Goal: Task Accomplishment & Management: Manage account settings

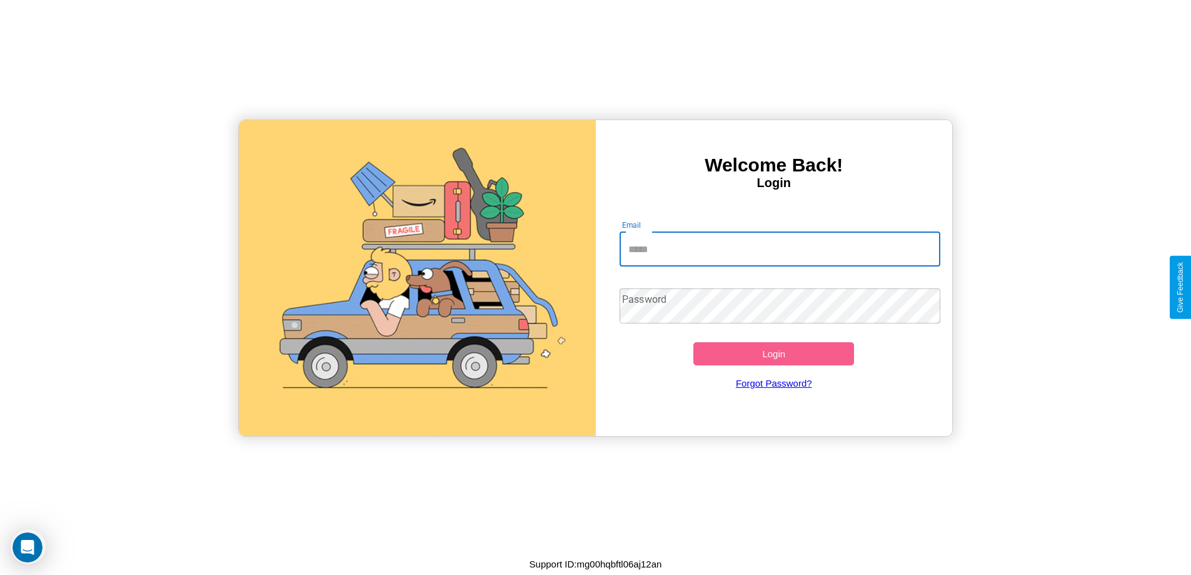
click at [780, 249] on input "Email" at bounding box center [780, 248] width 321 height 35
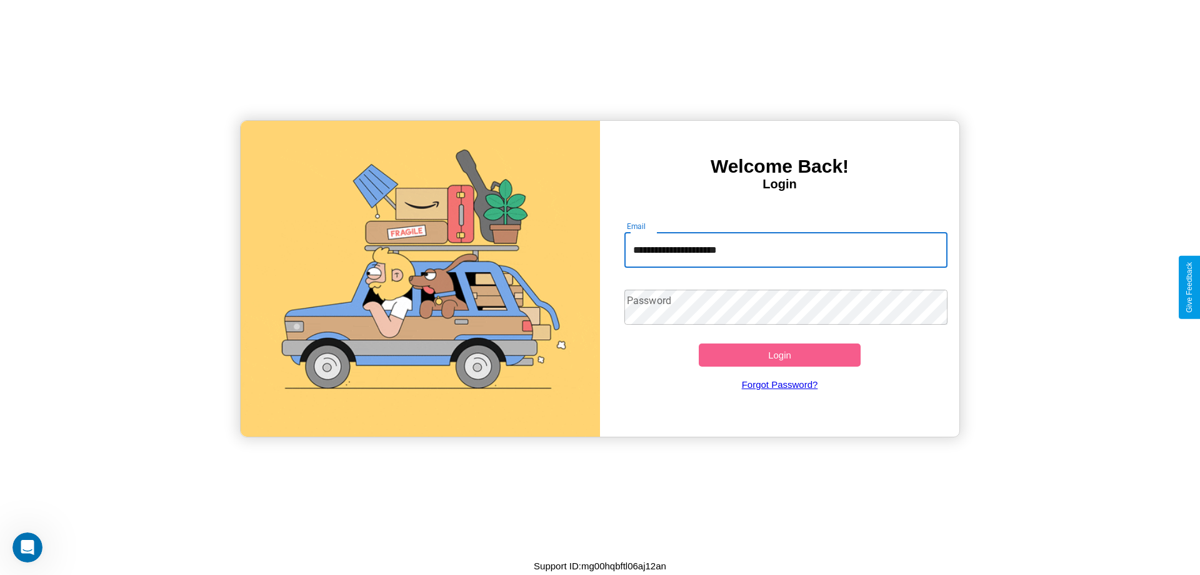
type input "**********"
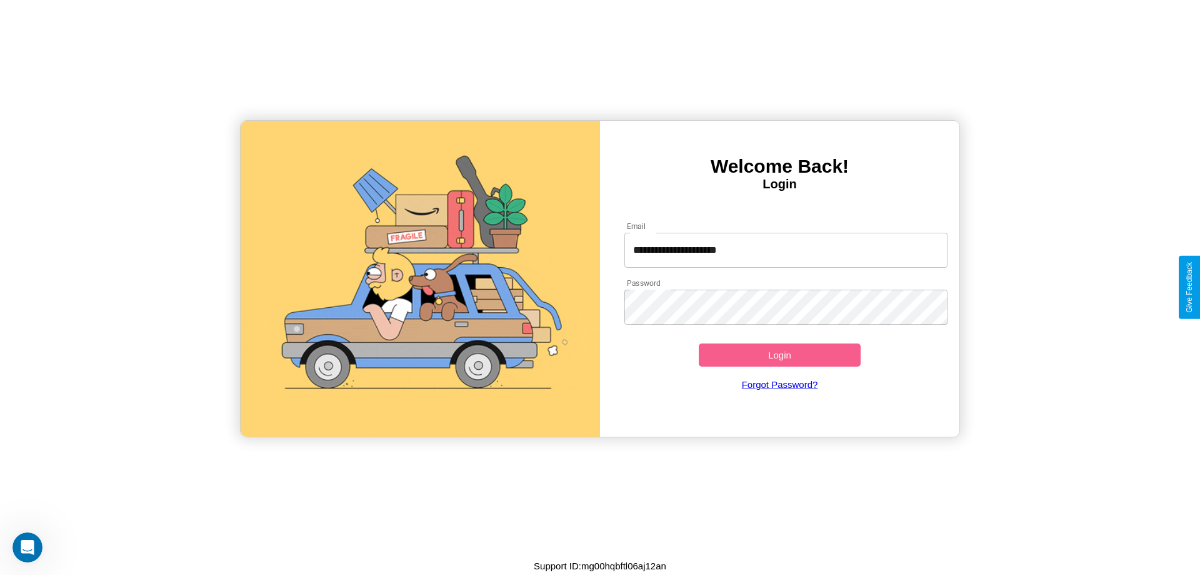
click at [780, 354] on button "Login" at bounding box center [780, 354] width 162 height 23
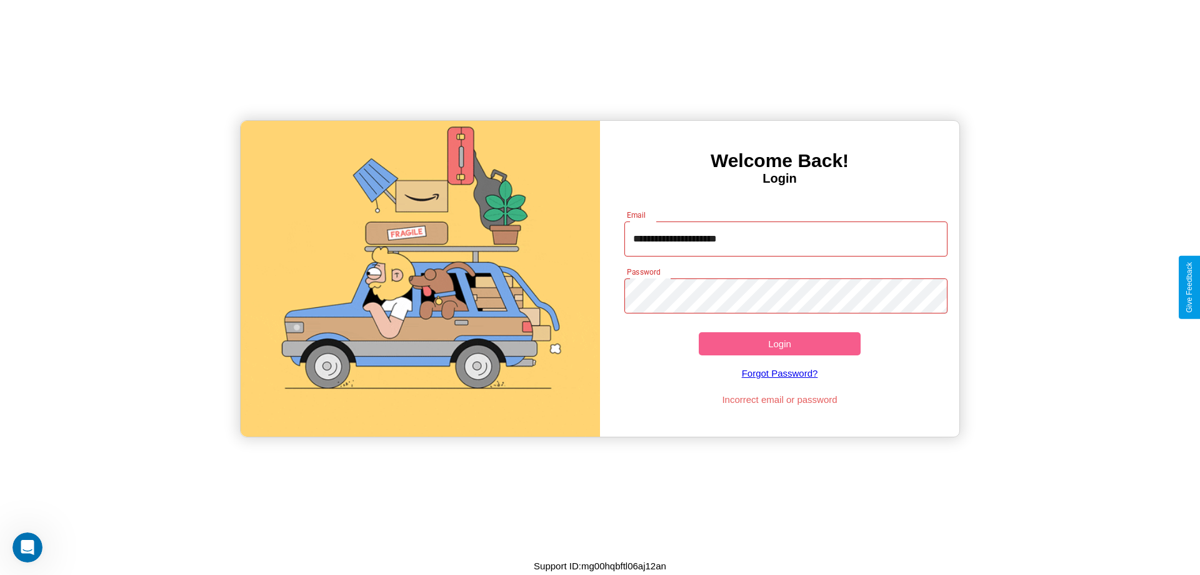
click at [780, 343] on button "Login" at bounding box center [780, 343] width 162 height 23
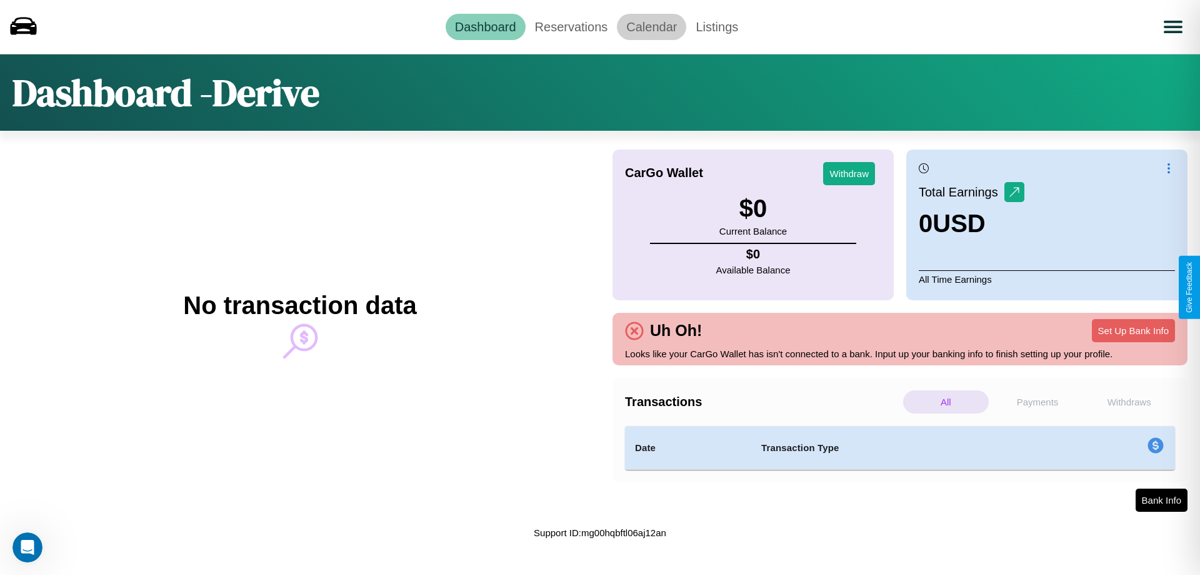
click at [651, 26] on link "Calendar" at bounding box center [651, 27] width 69 height 26
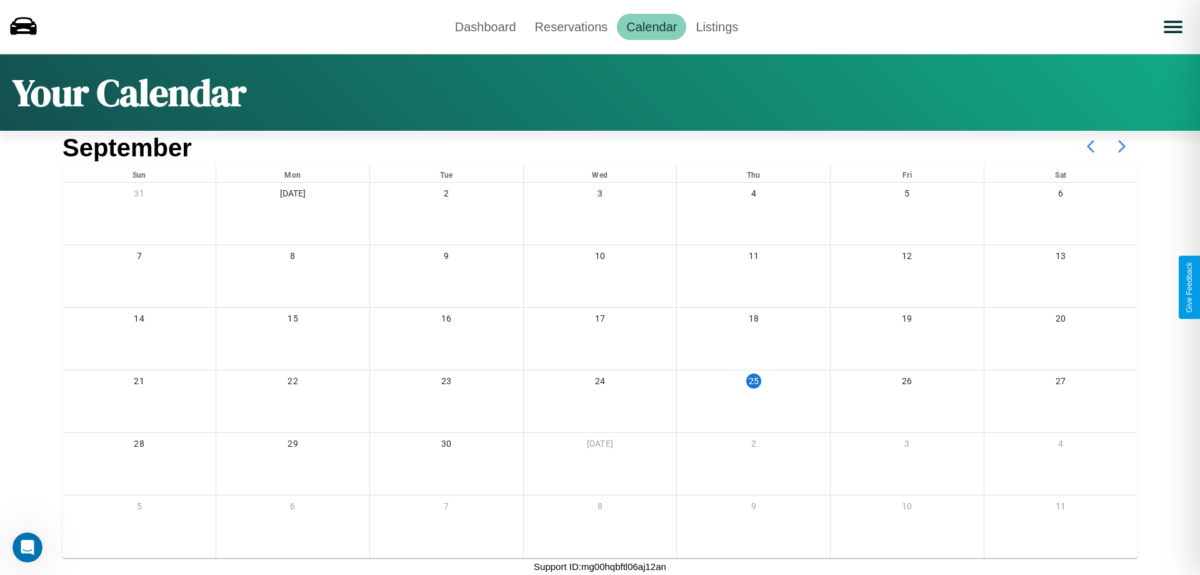
click at [1122, 146] on icon at bounding box center [1122, 146] width 31 height 31
click at [571, 26] on link "Reservations" at bounding box center [572, 27] width 92 height 26
